Goal: Information Seeking & Learning: Learn about a topic

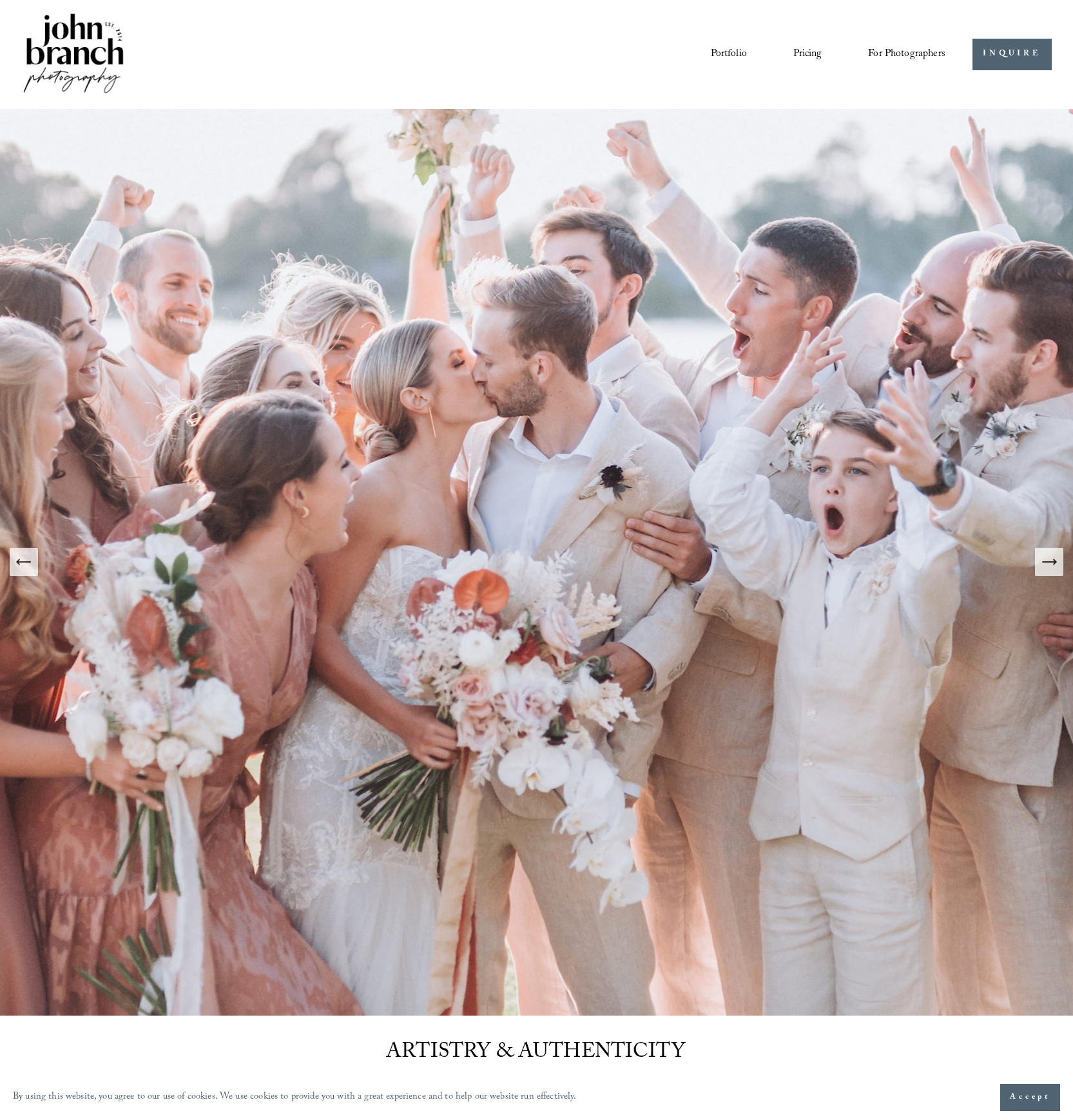
click at [0, 0] on link "Blog" at bounding box center [0, 0] width 0 height 0
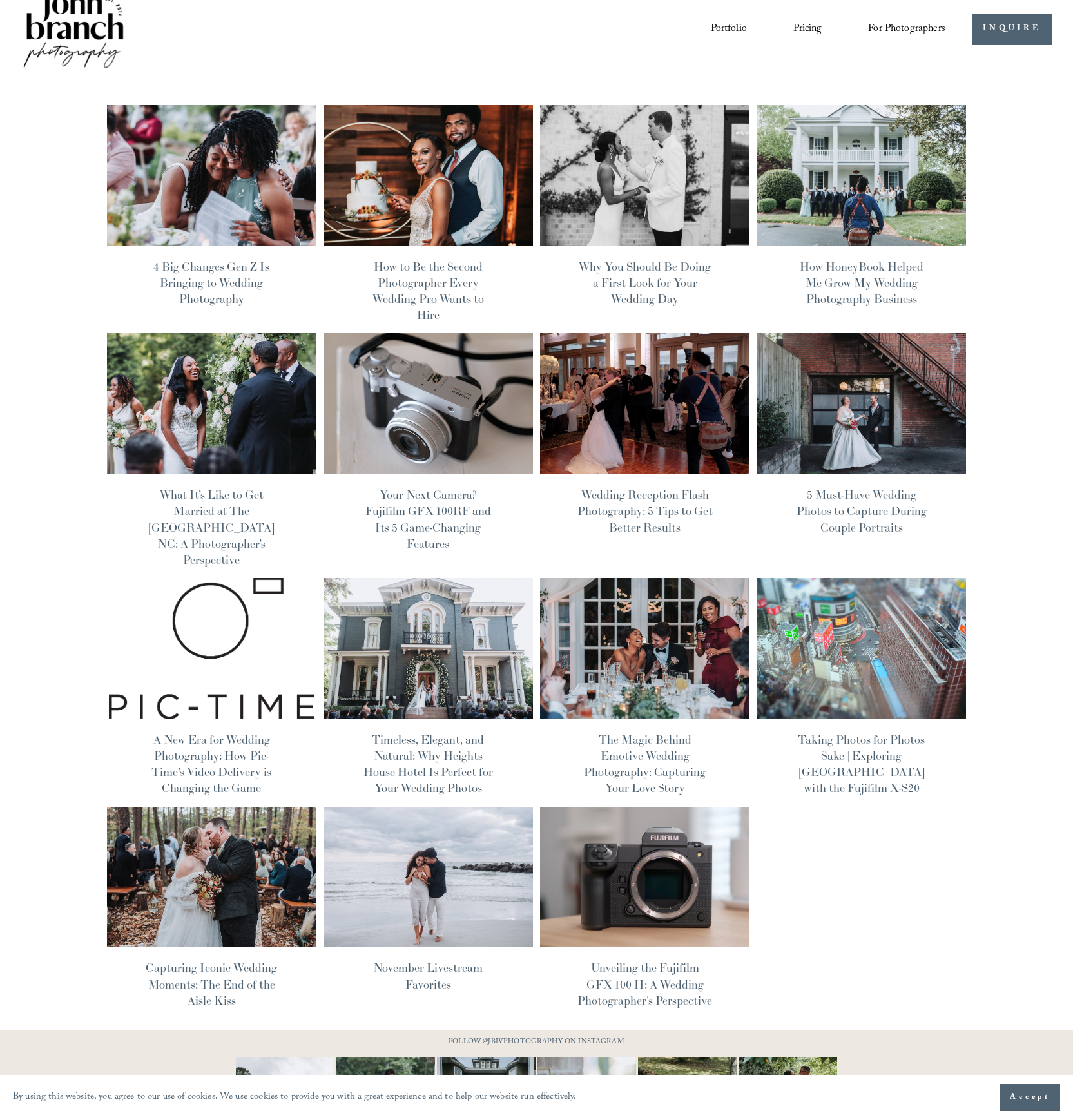
scroll to position [33, 0]
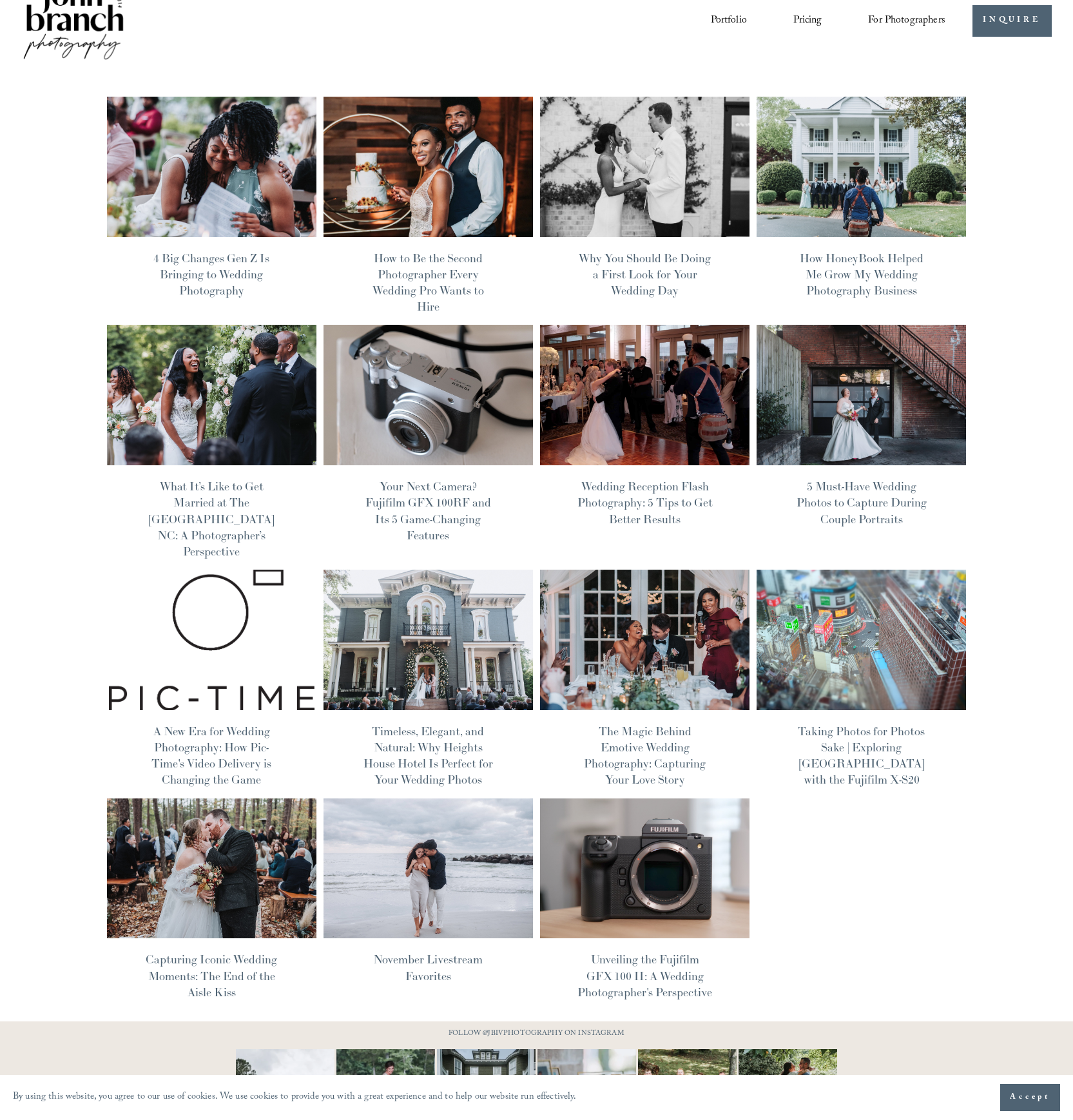
click at [211, 624] on img at bounding box center [211, 640] width 211 height 142
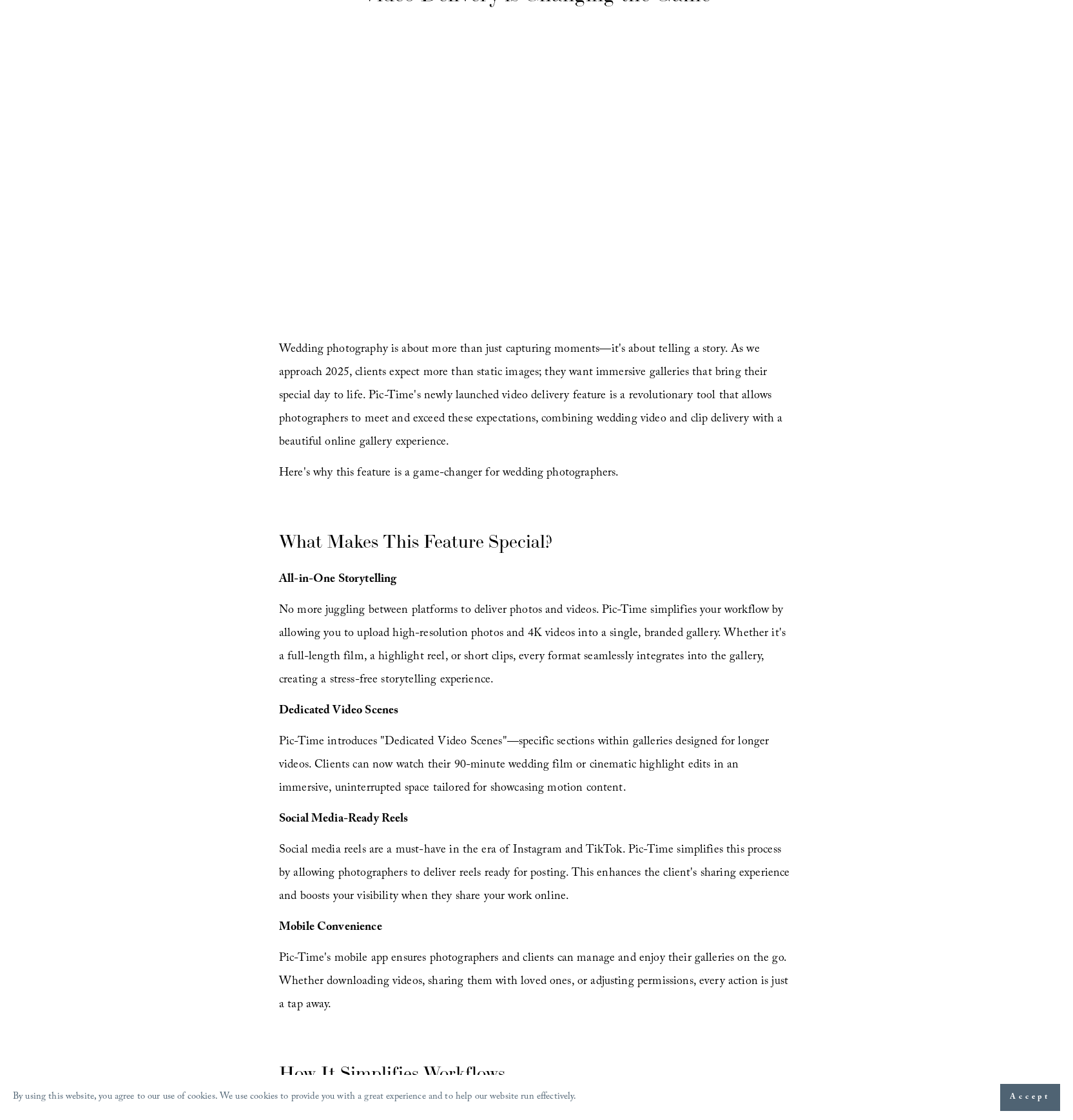
scroll to position [223, 0]
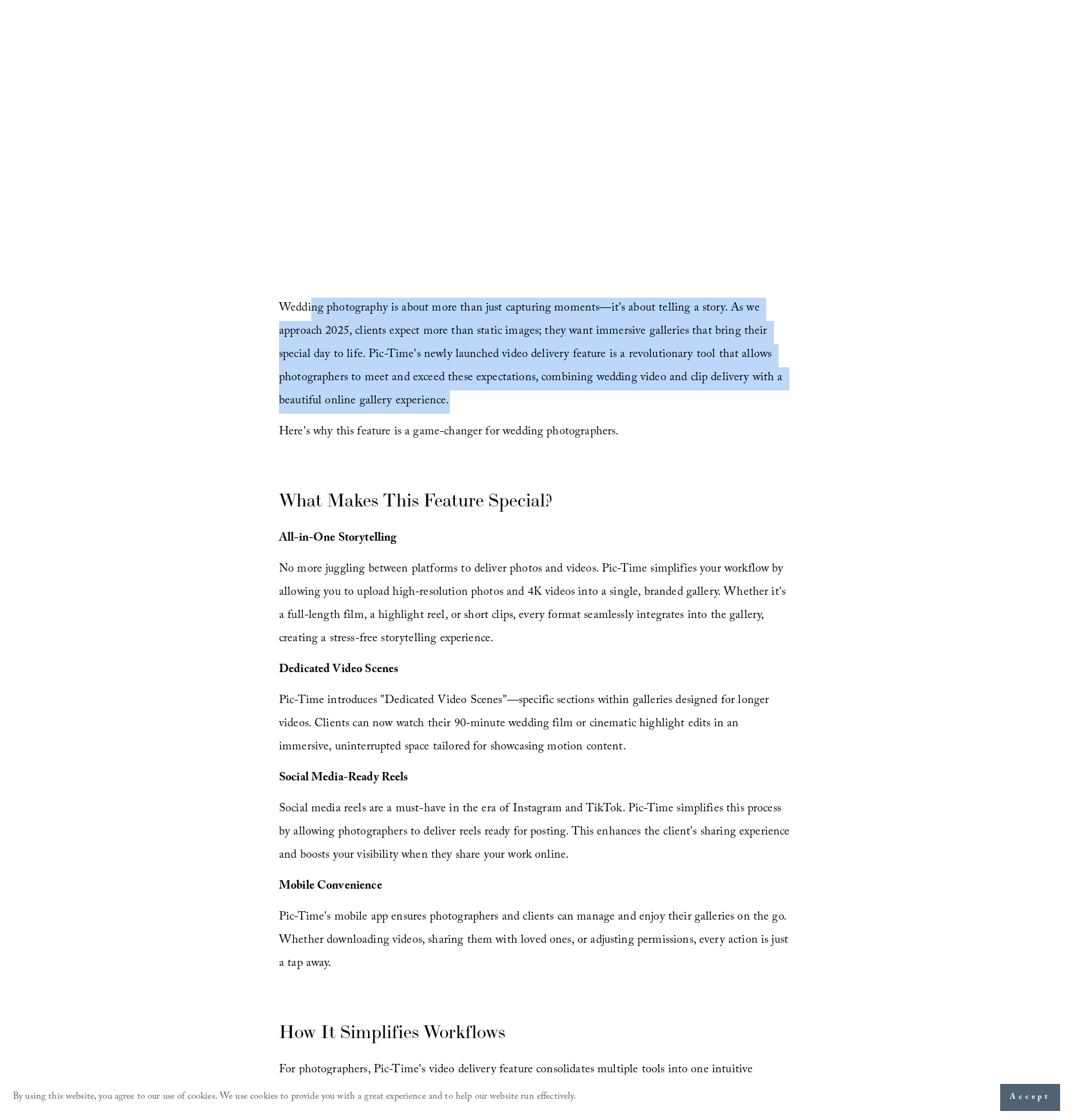
drag, startPoint x: 312, startPoint y: 307, endPoint x: 699, endPoint y: 397, distance: 397.3
click at [699, 397] on p "Wedding photography is about more than just capturing moments—it's about tellin…" at bounding box center [536, 356] width 515 height 116
drag, startPoint x: 283, startPoint y: 335, endPoint x: 629, endPoint y: 414, distance: 354.9
click at [629, 414] on div "Wedding photography is about more than just capturing moments—it's about tellin…" at bounding box center [536, 1117] width 515 height 1639
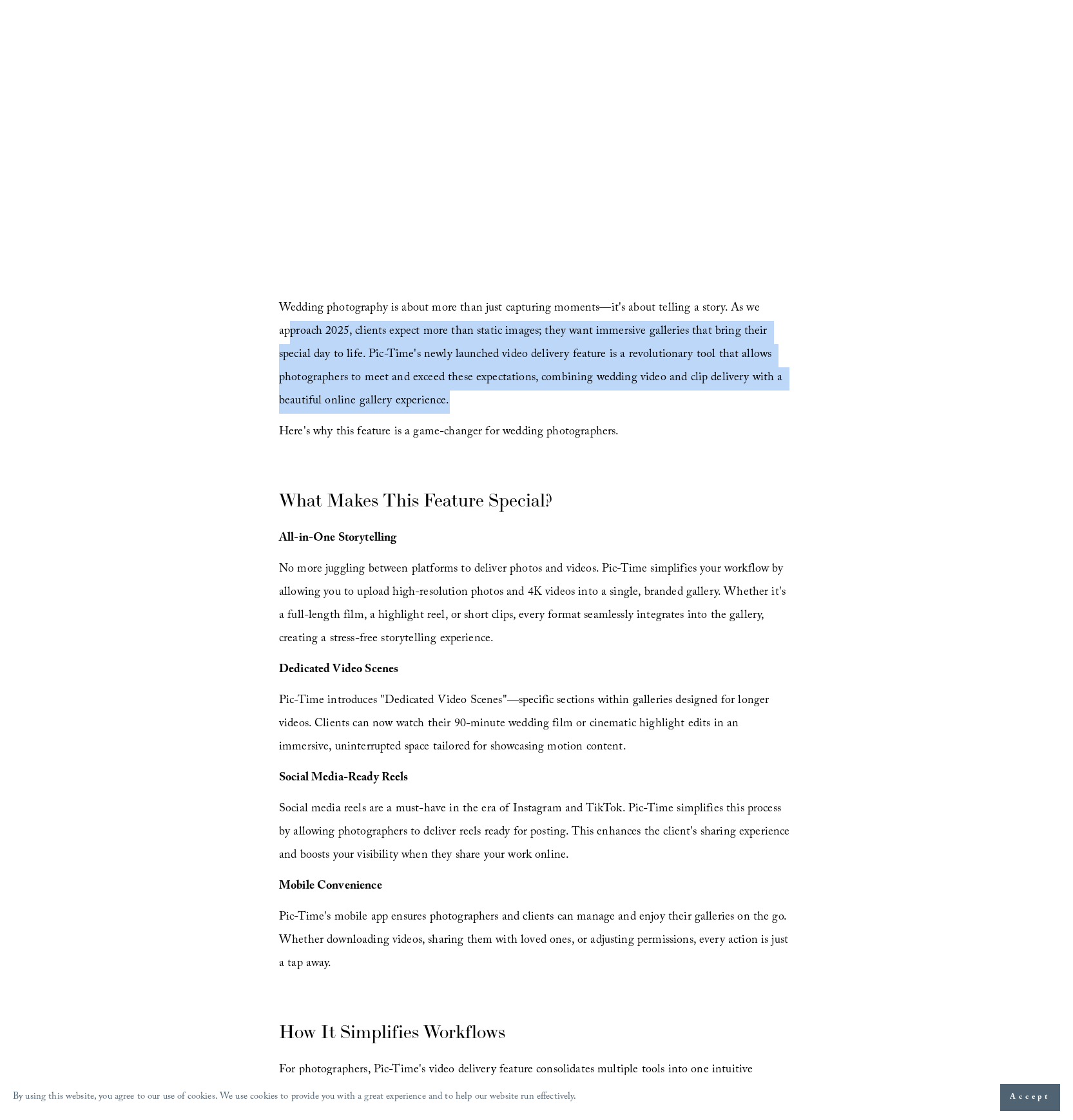
click at [629, 414] on div "Wedding photography is about more than just capturing moments—it's about tellin…" at bounding box center [536, 1117] width 515 height 1639
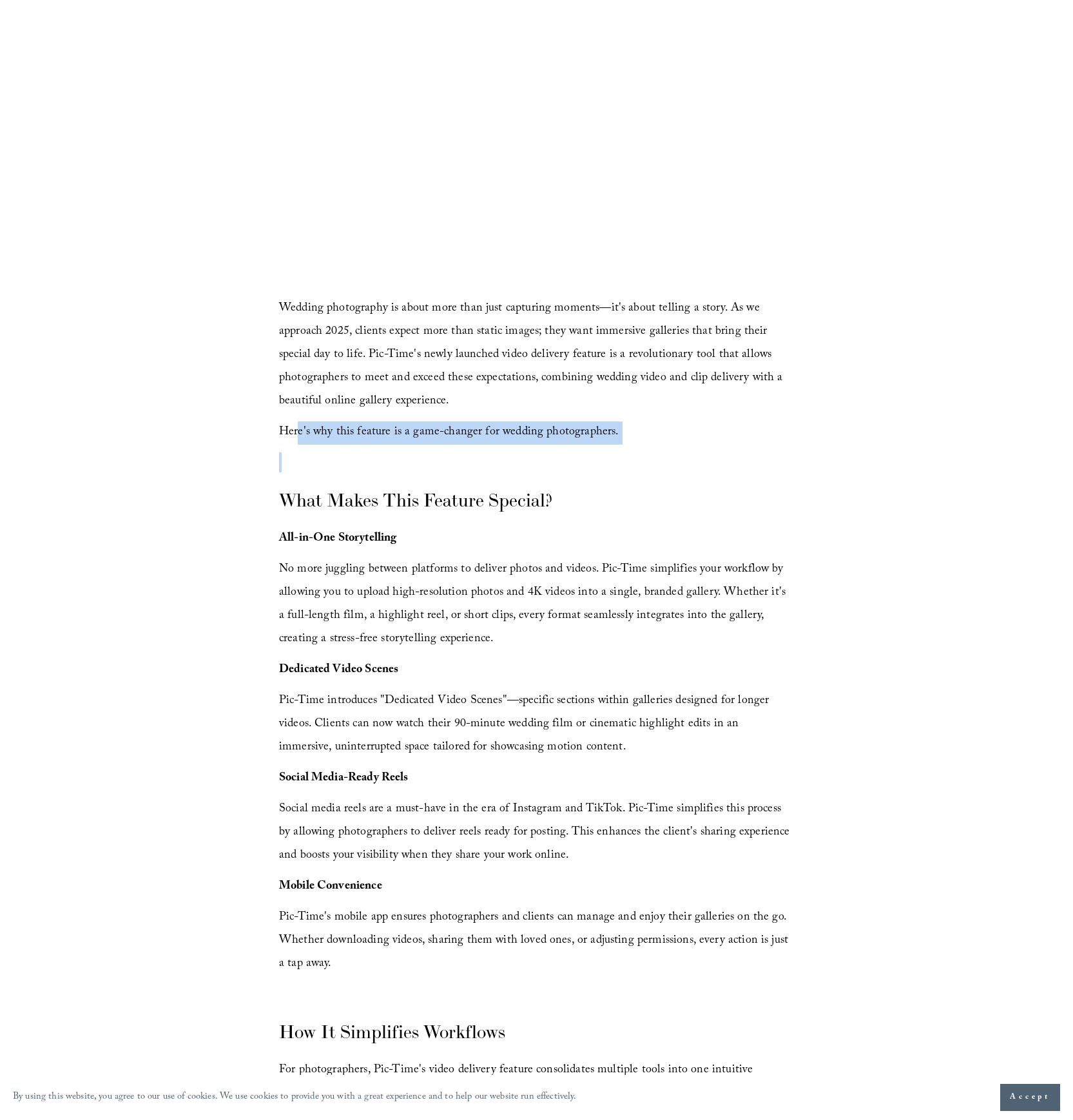
drag, startPoint x: 300, startPoint y: 425, endPoint x: 678, endPoint y: 471, distance: 380.8
click at [678, 471] on div "Wedding photography is about more than just capturing moments—it's about tellin…" at bounding box center [536, 1117] width 515 height 1639
drag, startPoint x: 731, startPoint y: 467, endPoint x: 621, endPoint y: 436, distance: 114.3
click at [730, 467] on p at bounding box center [536, 462] width 515 height 20
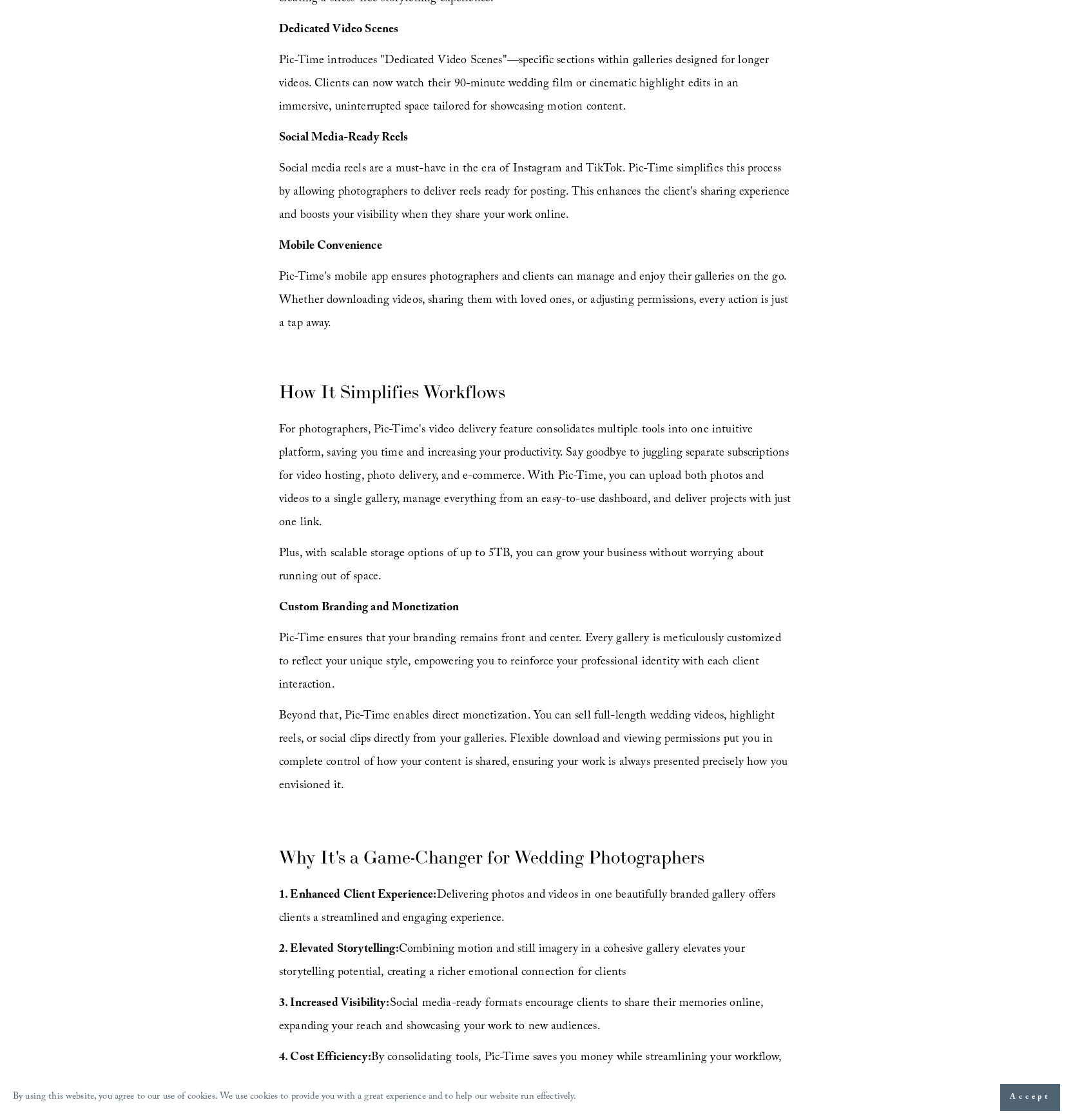
scroll to position [880, 0]
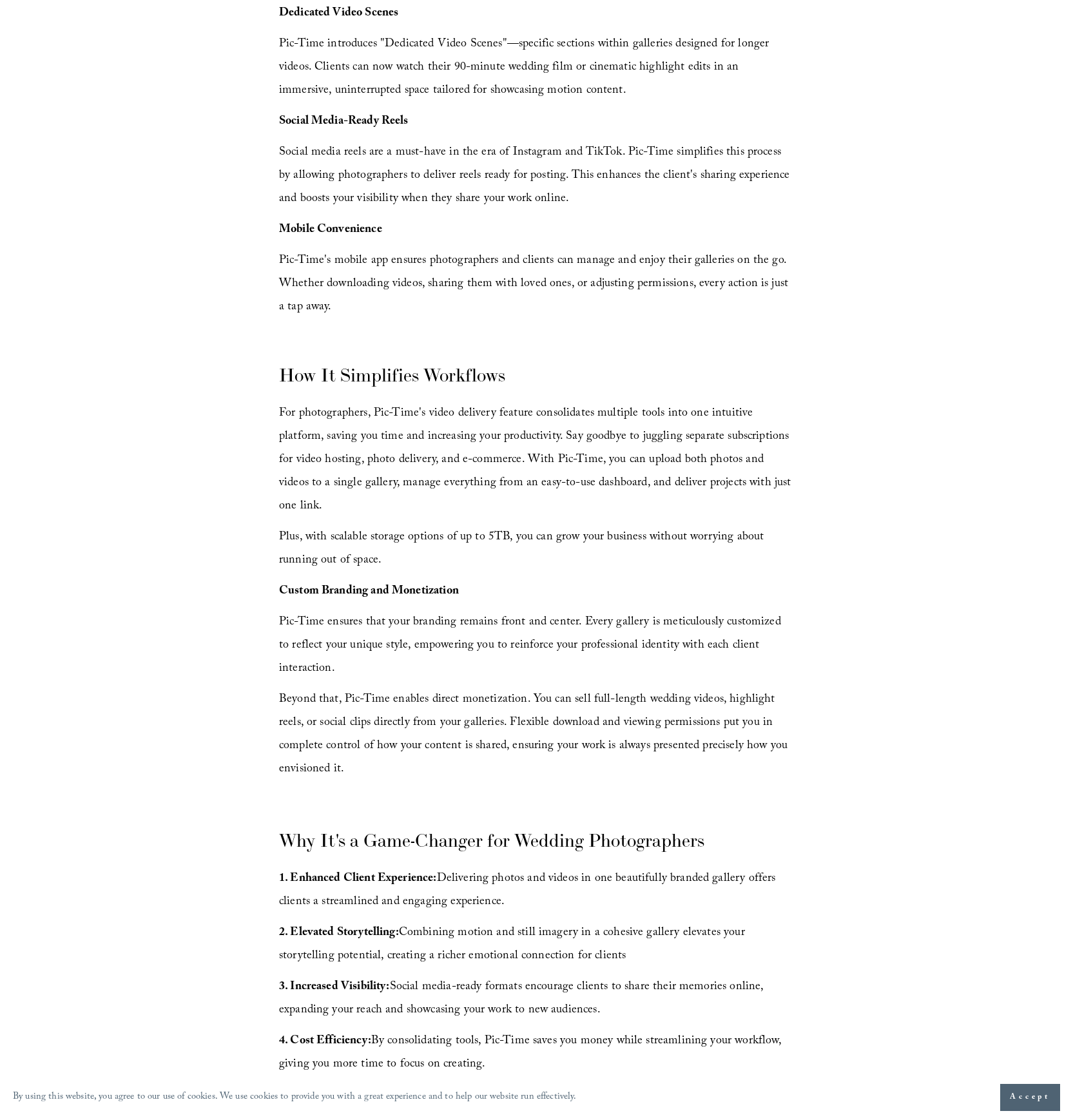
click at [214, 412] on article "A New Era for Wedding Photography: How Pic-Time's Video Delivery is Changing th…" at bounding box center [536, 407] width 1073 height 2357
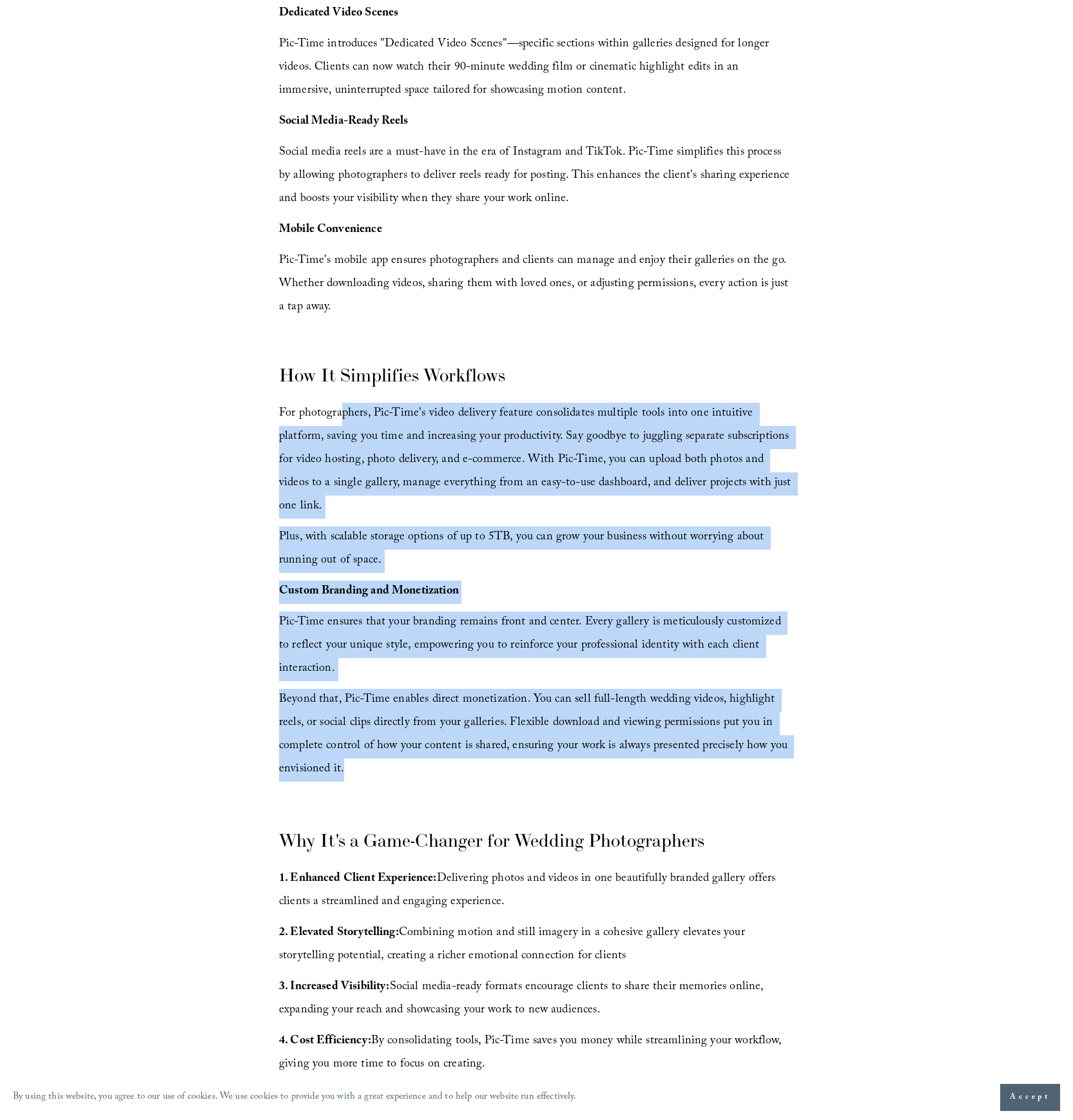
drag, startPoint x: 348, startPoint y: 414, endPoint x: 744, endPoint y: 718, distance: 499.2
click at [743, 718] on div "Wedding photography is about more than just capturing moments—it's about tellin…" at bounding box center [536, 460] width 515 height 1639
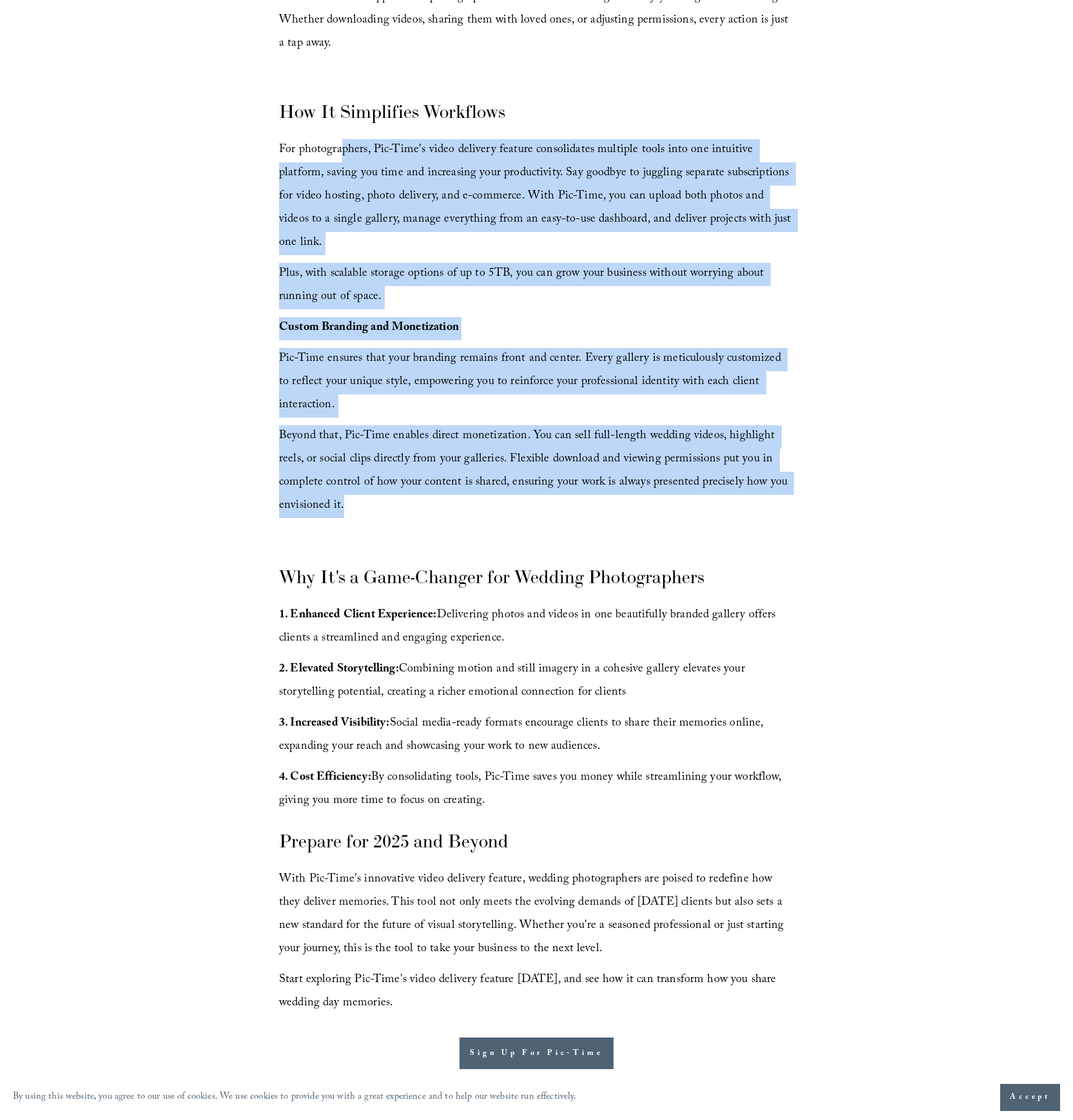
scroll to position [1203, 0]
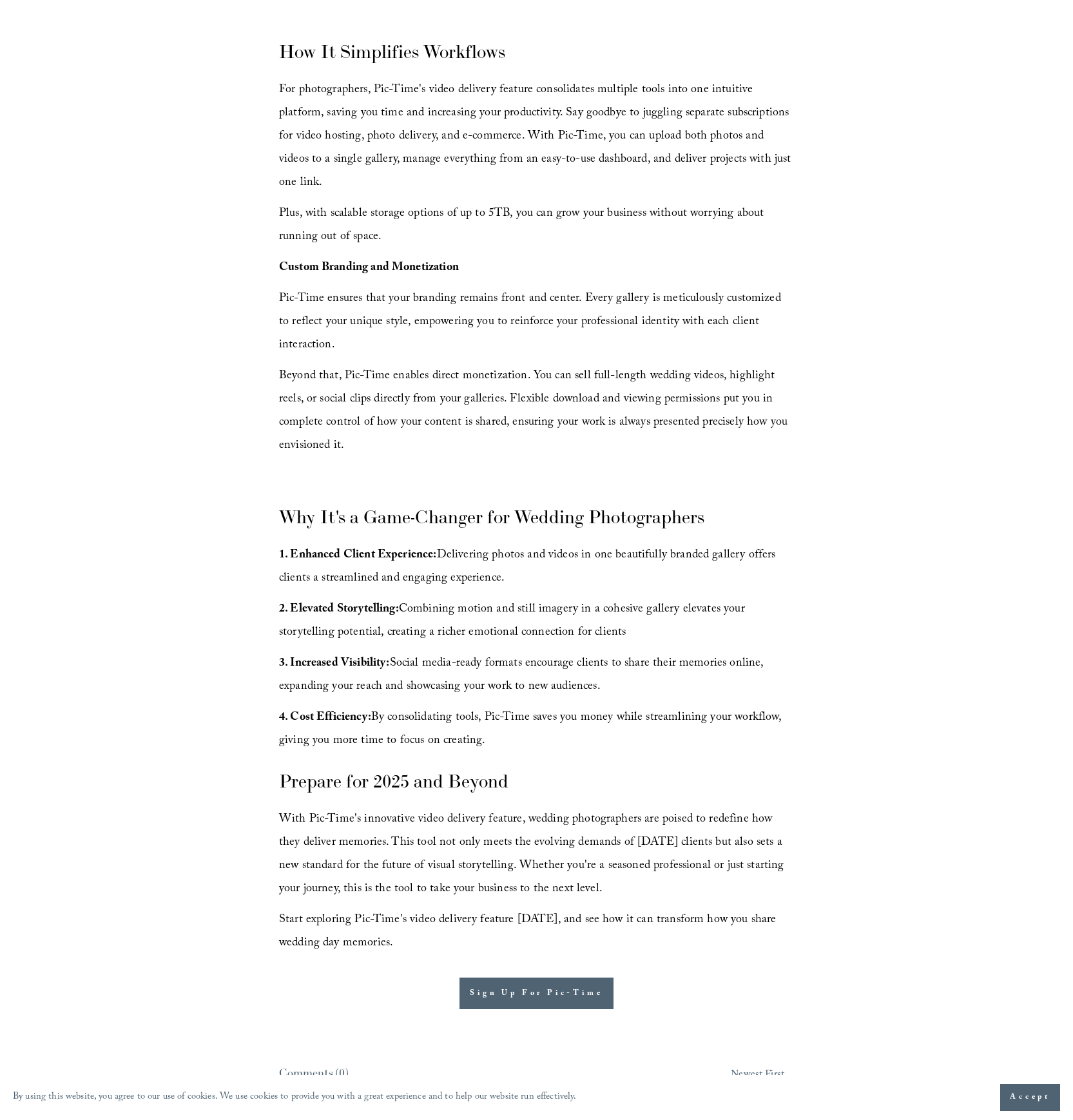
drag, startPoint x: 438, startPoint y: 501, endPoint x: 604, endPoint y: 529, distance: 168.3
click at [602, 544] on p "1. Enhanced Client Experience: Delivering photos and videos in one beautifully …" at bounding box center [536, 568] width 515 height 46
drag, startPoint x: 603, startPoint y: 529, endPoint x: 541, endPoint y: 690, distance: 172.5
click at [541, 690] on div "Wedding photography is about more than just capturing moments—it's about tellin…" at bounding box center [536, 137] width 515 height 1639
drag, startPoint x: 543, startPoint y: 692, endPoint x: 536, endPoint y: 692, distance: 7.0
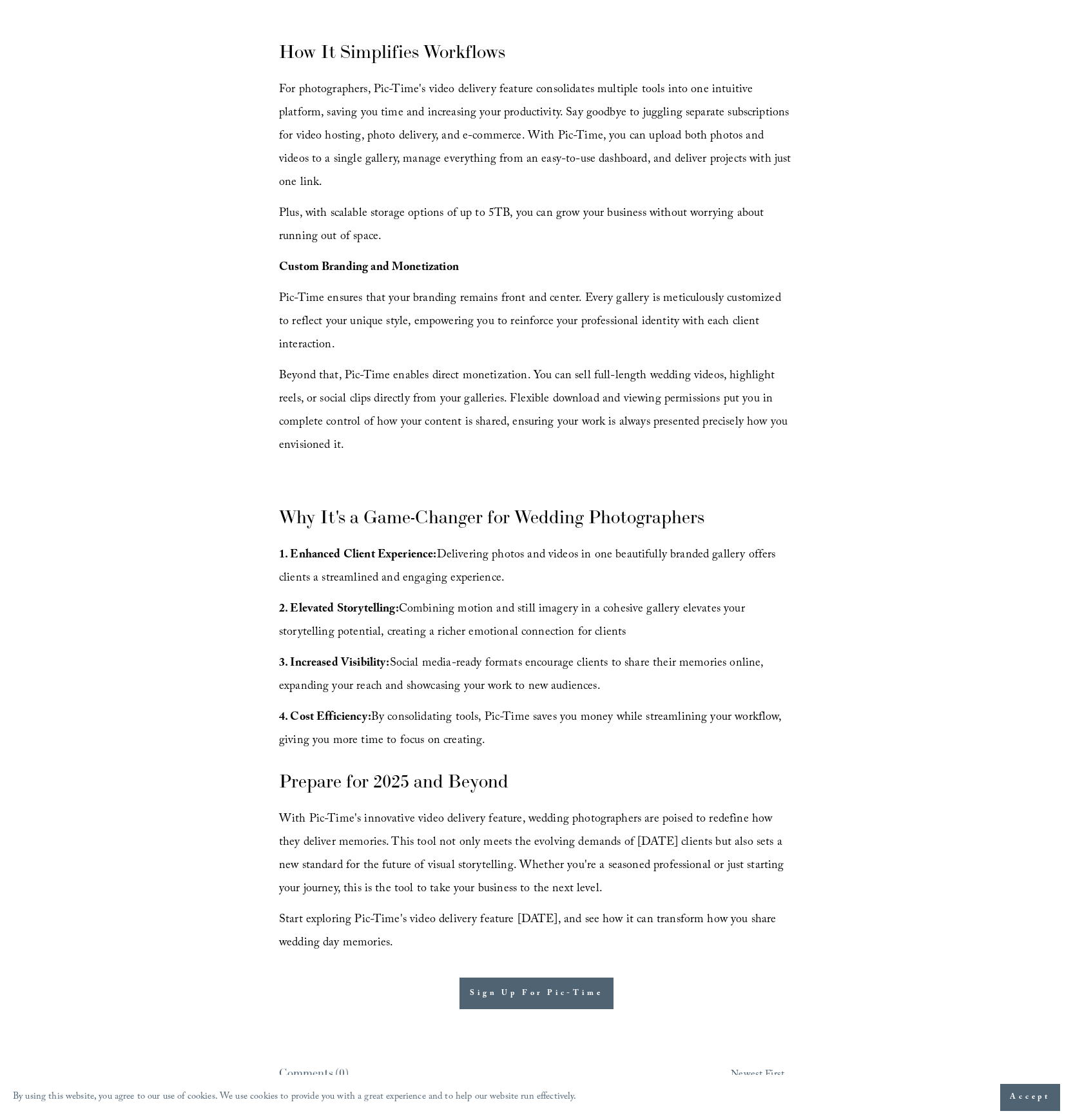
click at [542, 707] on p "4. Cost Efficiency: By consolidating tools, Pic-Time saves you money while stre…" at bounding box center [536, 730] width 515 height 46
drag, startPoint x: 447, startPoint y: 696, endPoint x: 263, endPoint y: 675, distance: 185.2
click at [273, 676] on div "Wedding photography is about more than just capturing moments—it's about tellin…" at bounding box center [536, 137] width 536 height 1661
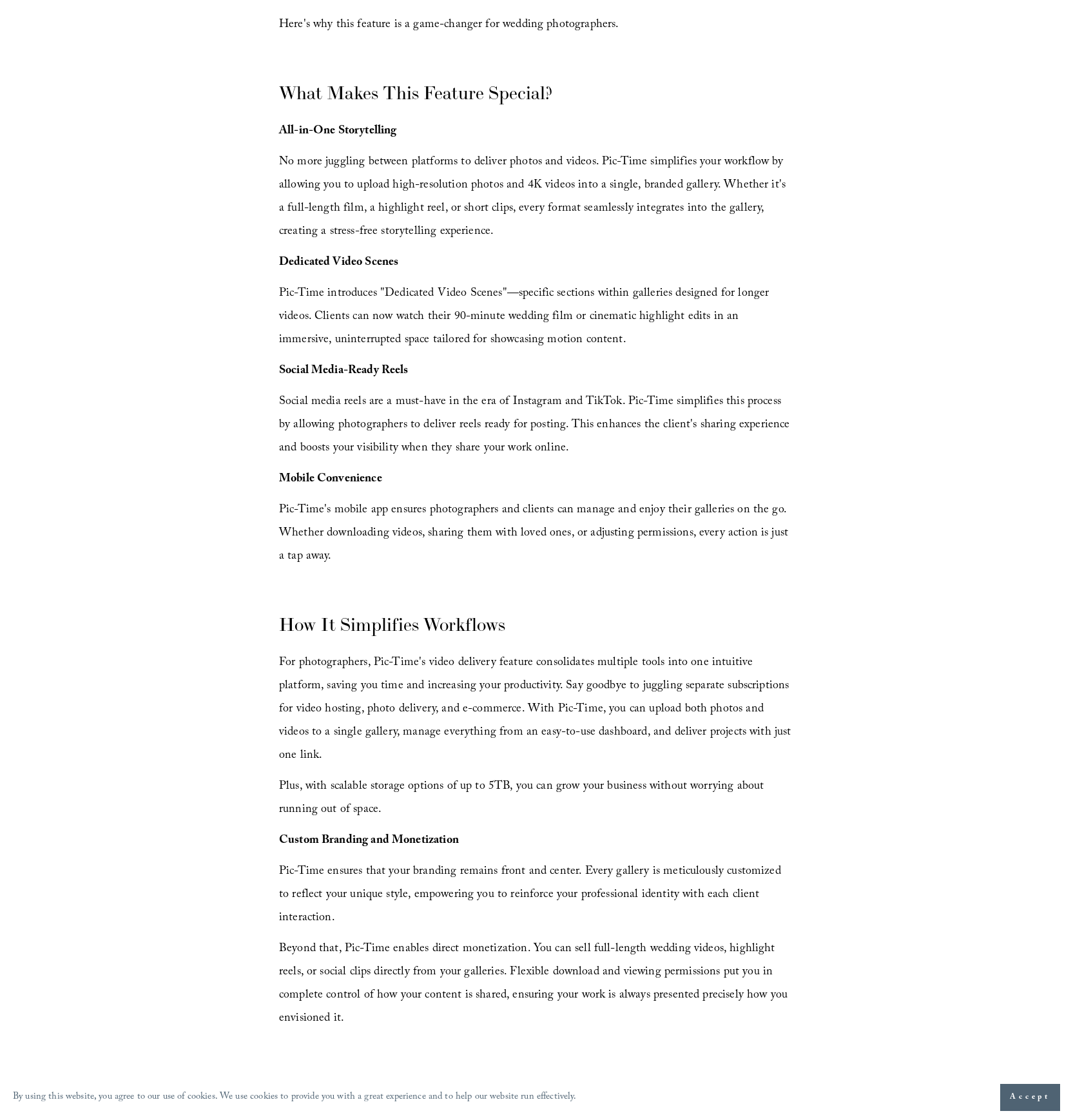
scroll to position [622, 0]
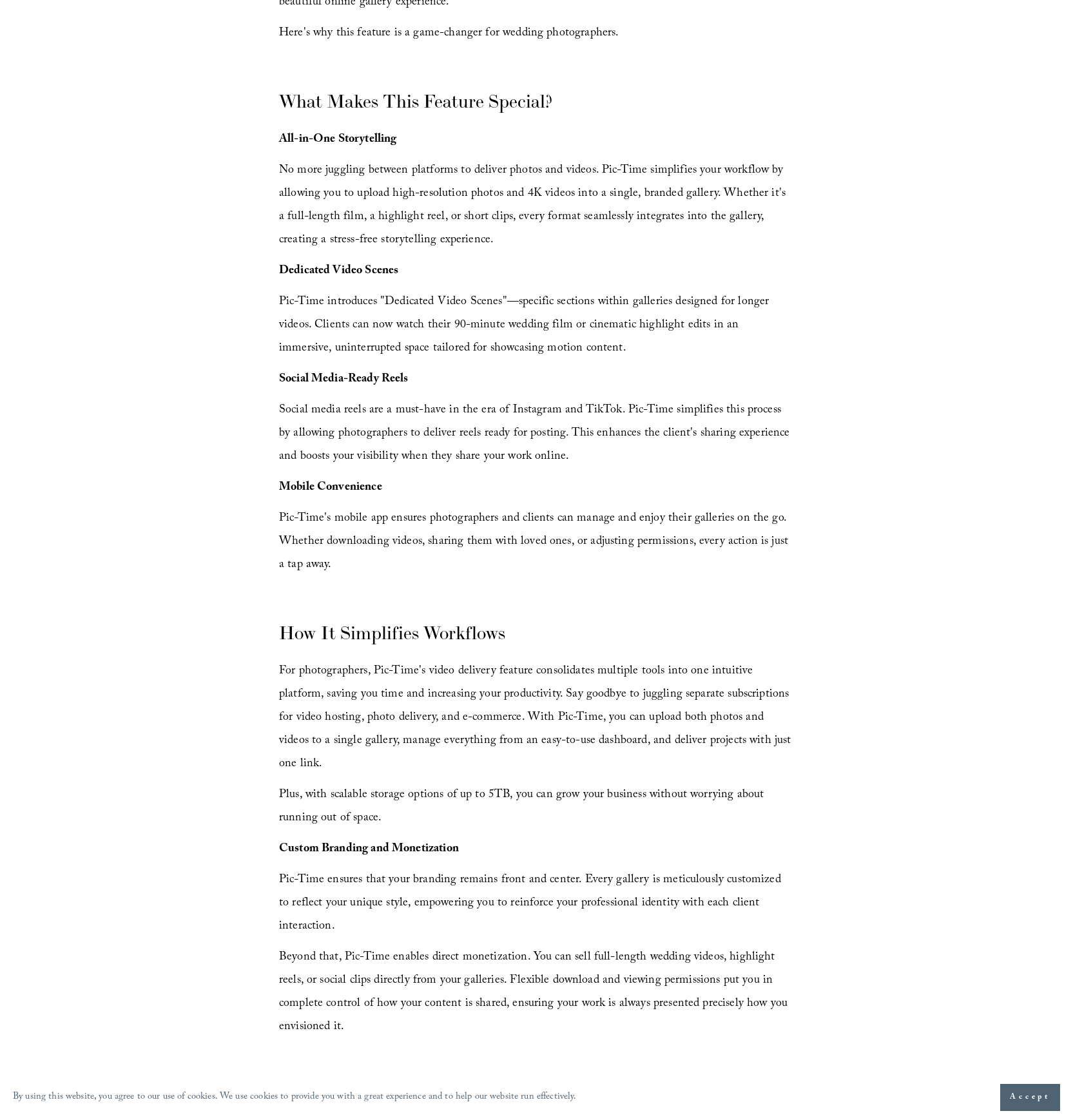
click at [212, 511] on article "A New Era for Wedding Photography: How Pic-Time's Video Delivery is Changing th…" at bounding box center [536, 666] width 1073 height 2357
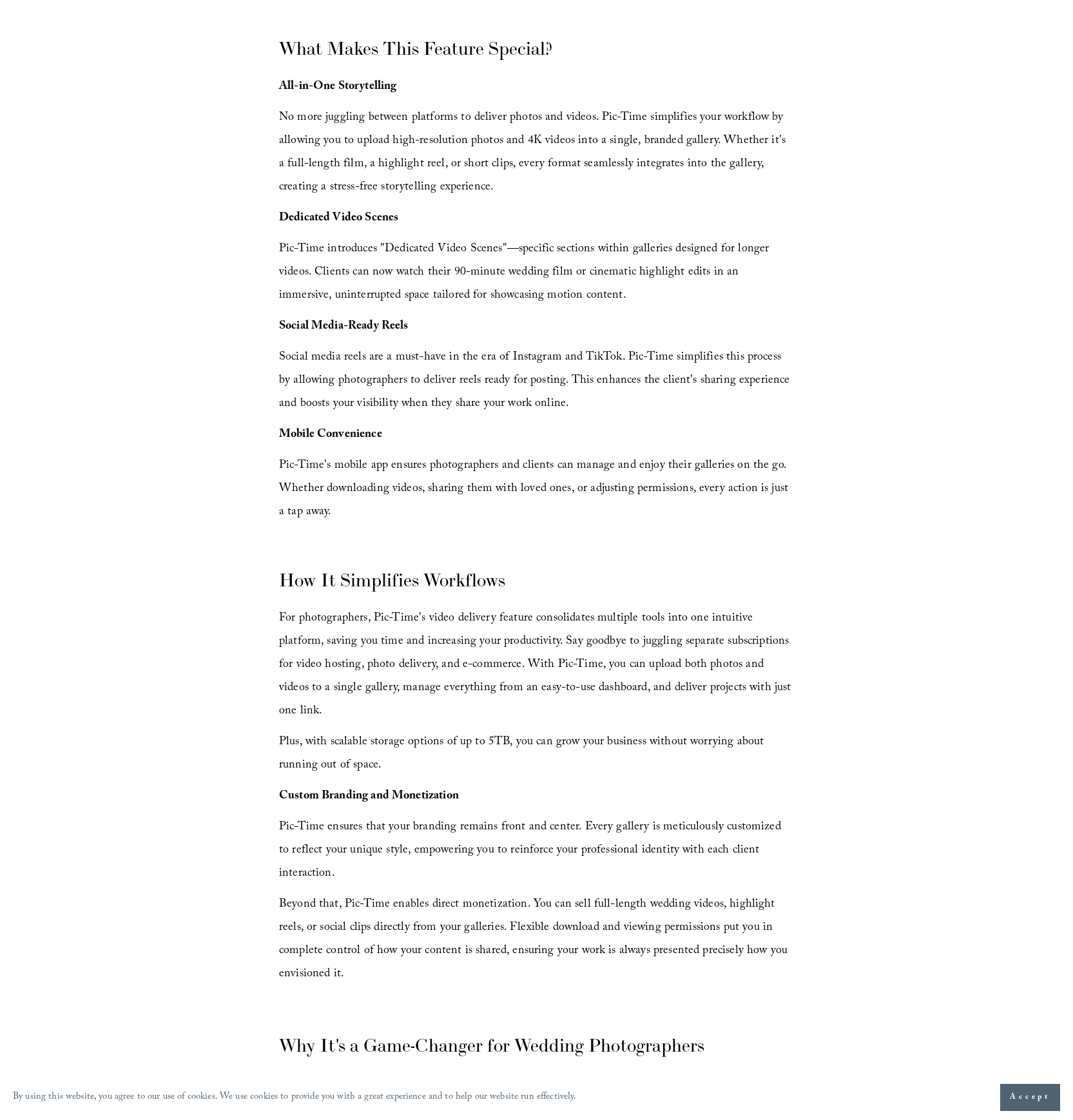
scroll to position [683, 0]
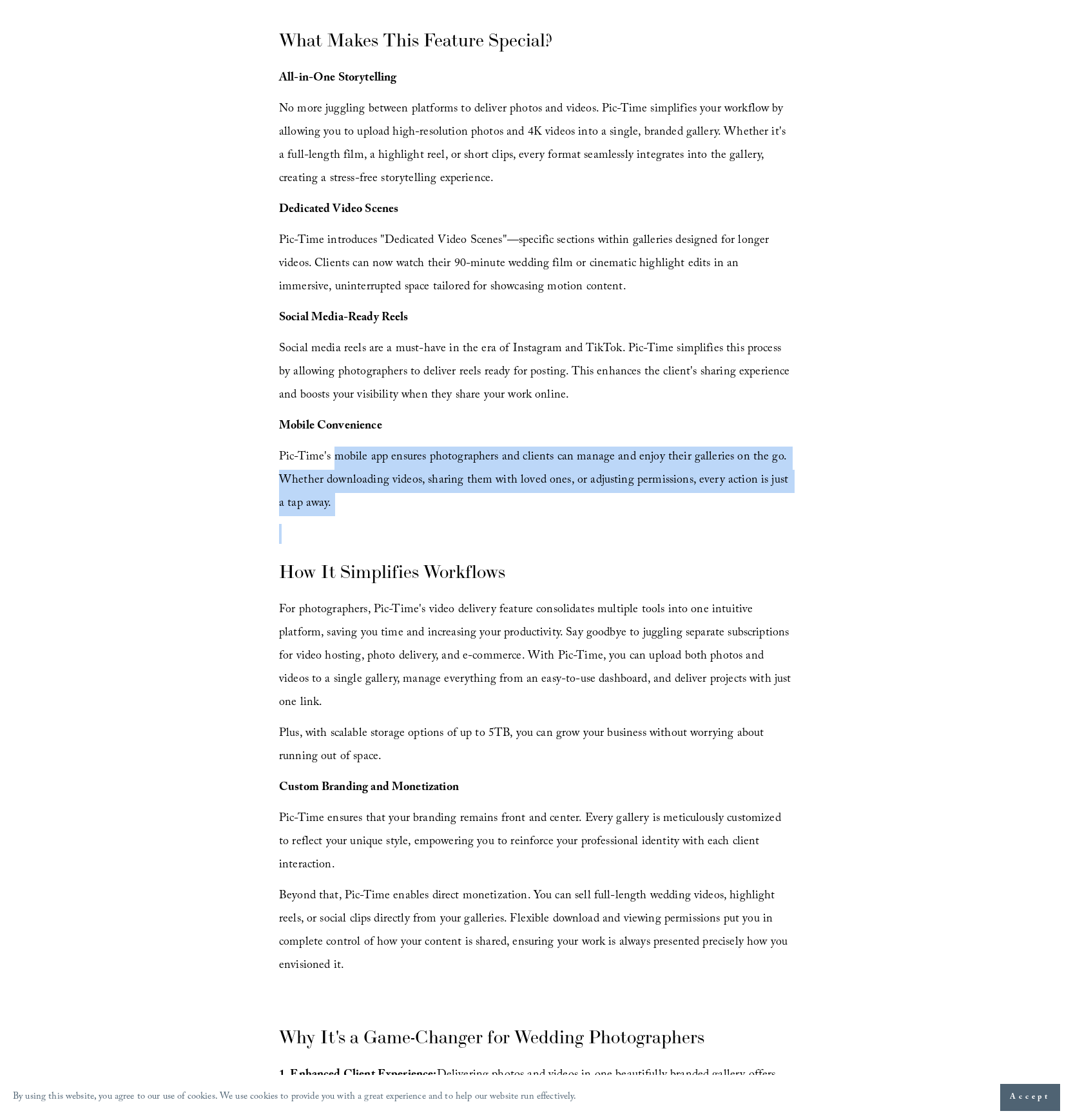
drag, startPoint x: 351, startPoint y: 463, endPoint x: 493, endPoint y: 529, distance: 156.6
click at [493, 530] on div "Wedding photography is about more than just capturing moments—it's about tellin…" at bounding box center [536, 657] width 515 height 1639
click at [978, 511] on article "A New Era for Wedding Photography: How Pic-Time's Video Delivery is Changing th…" at bounding box center [536, 604] width 1073 height 2357
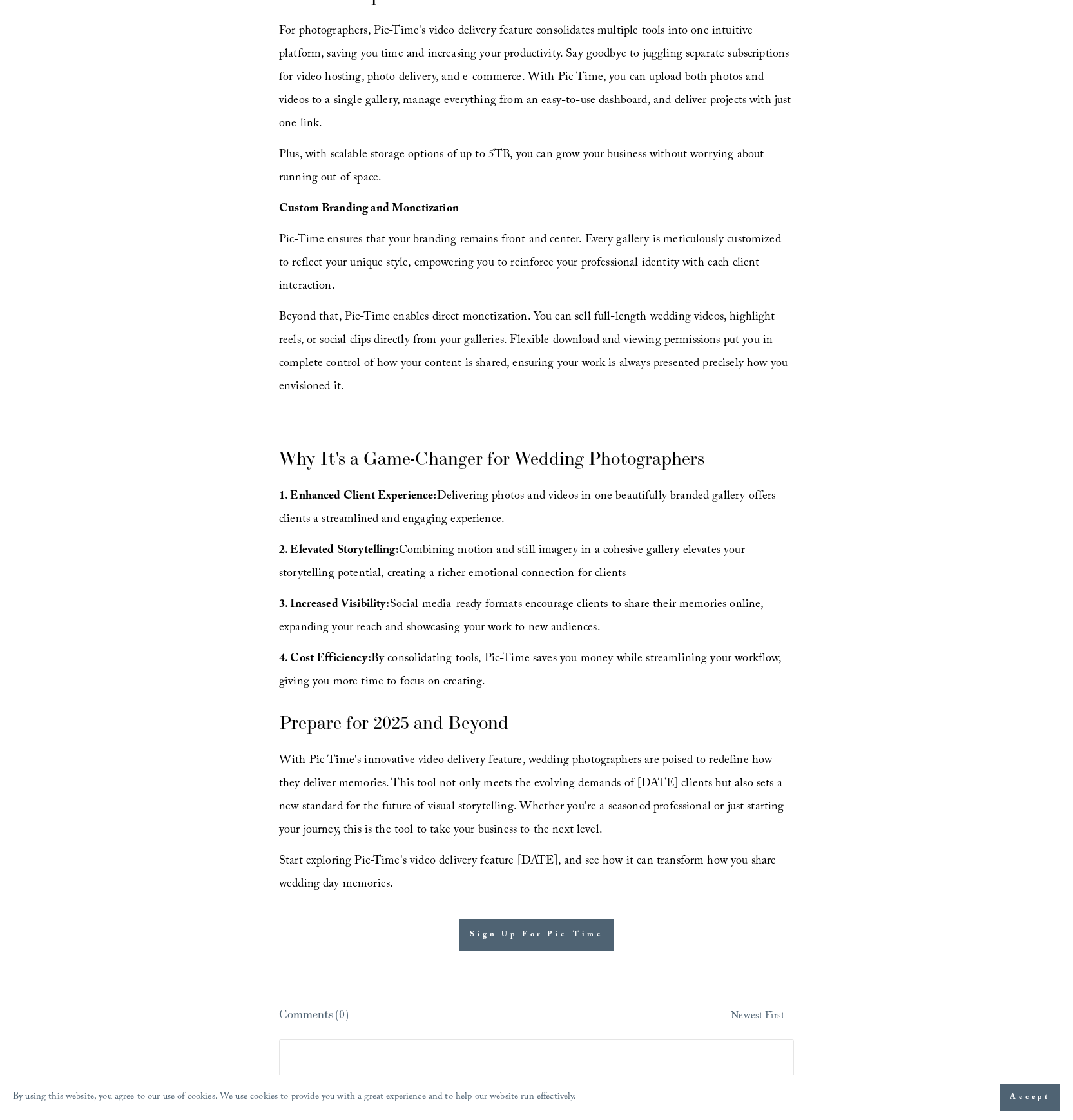
scroll to position [1328, 0]
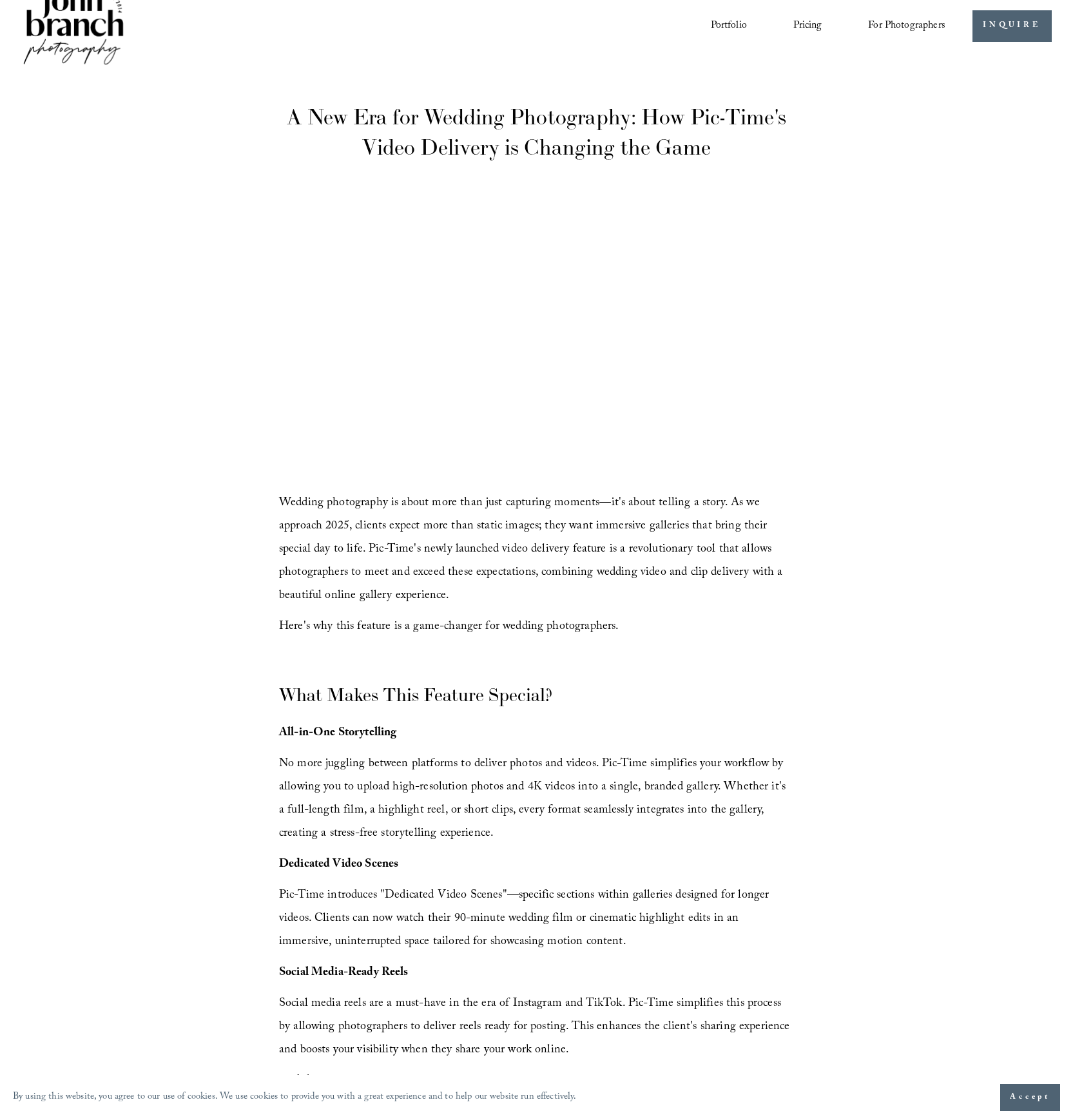
scroll to position [0, 0]
